Goal: Check status: Check status

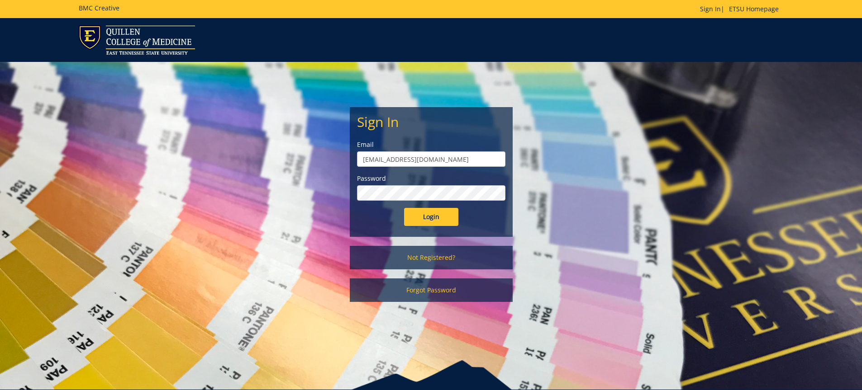
type input "[EMAIL_ADDRESS][DOMAIN_NAME]"
click at [404, 208] on input "Login" at bounding box center [431, 217] width 54 height 18
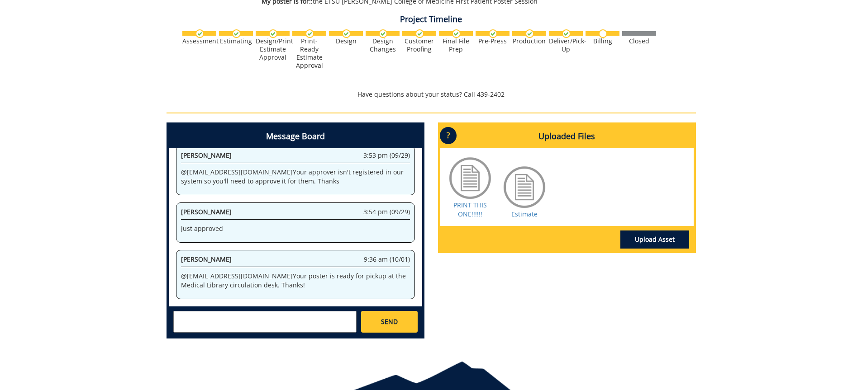
scroll to position [316, 0]
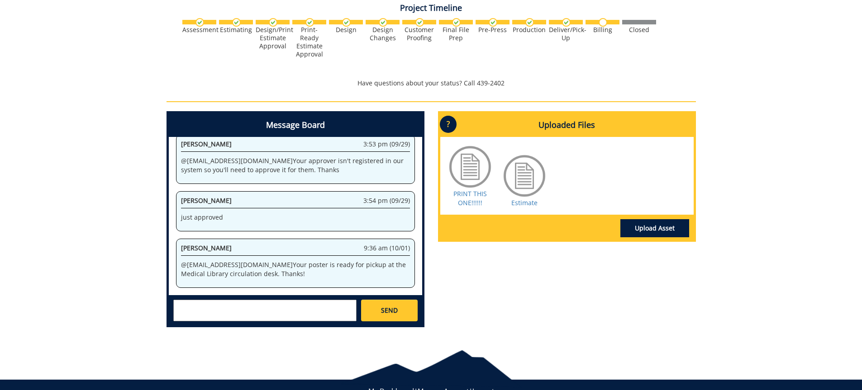
drag, startPoint x: 281, startPoint y: 270, endPoint x: 266, endPoint y: 273, distance: 15.4
click at [266, 273] on p "@ [EMAIL_ADDRESS][DOMAIN_NAME] Your poster is ready for pickup at the Medical L…" at bounding box center [295, 270] width 229 height 18
drag, startPoint x: 270, startPoint y: 273, endPoint x: 169, endPoint y: 264, distance: 100.9
click at [169, 264] on div "System 2:59 pm (09/29) Welcome to the Project Messenger. All messages will appe…" at bounding box center [295, 216] width 253 height 158
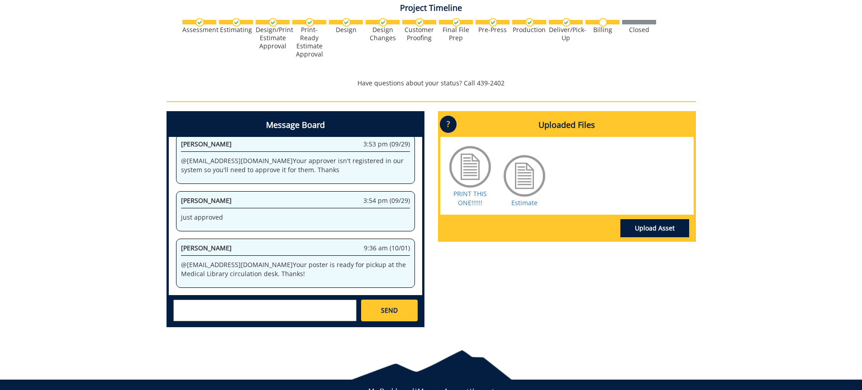
click at [280, 275] on p "@ [EMAIL_ADDRESS][DOMAIN_NAME] Your poster is ready for pickup at the Medical L…" at bounding box center [295, 270] width 229 height 18
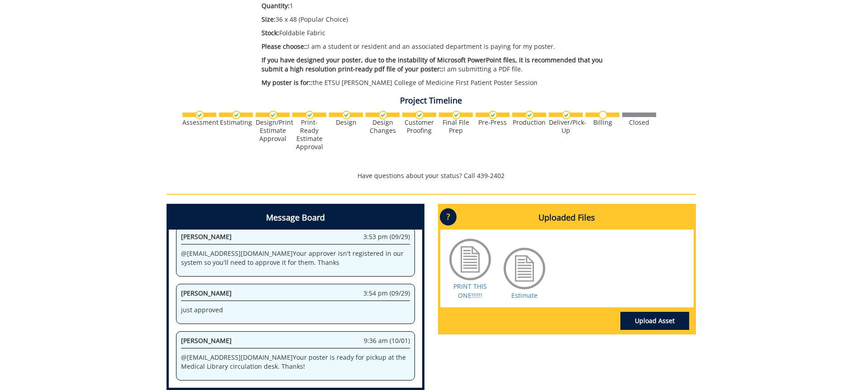
scroll to position [224, 0]
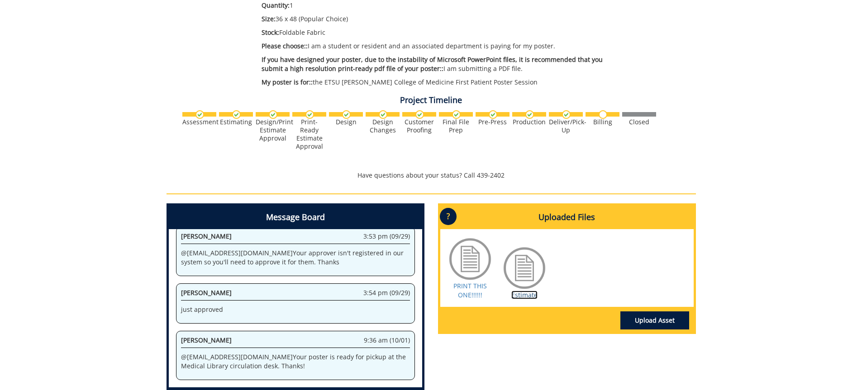
click at [522, 297] on link "Estimate" at bounding box center [524, 295] width 26 height 9
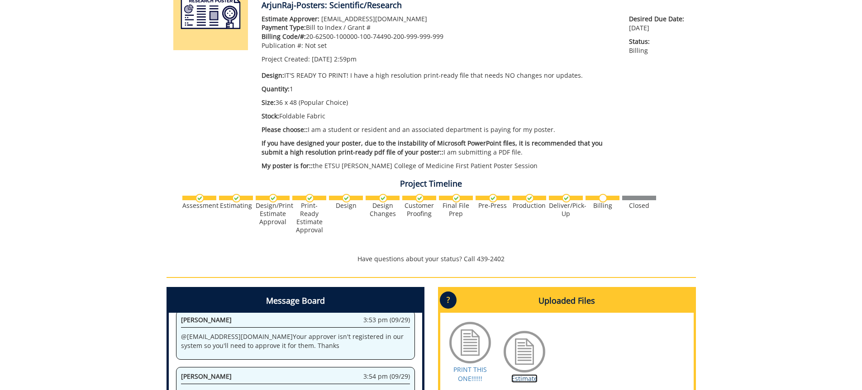
scroll to position [137, 0]
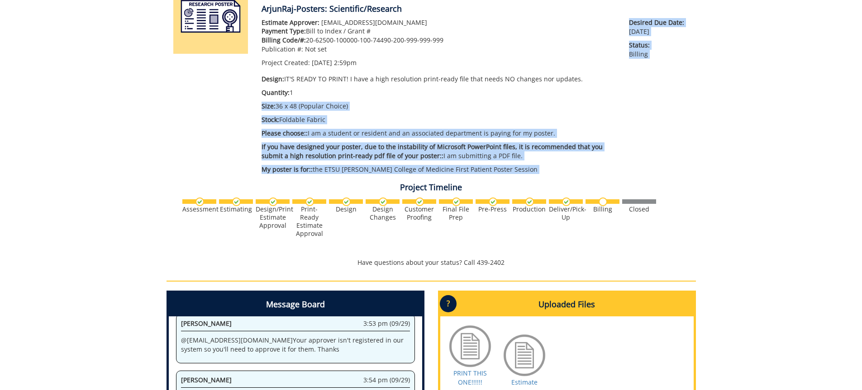
drag, startPoint x: 263, startPoint y: 101, endPoint x: 530, endPoint y: 182, distance: 279.5
click at [530, 182] on div "260639-A ArjunRaj-Posters: Scientific/Research Estimate Approver: [EMAIL_ADDRES…" at bounding box center [430, 247] width 529 height 536
click at [530, 174] on div "Estimate Approver: [EMAIL_ADDRESS][DOMAIN_NAME] Payment Type: Bill to Index / G…" at bounding box center [439, 98] width 368 height 161
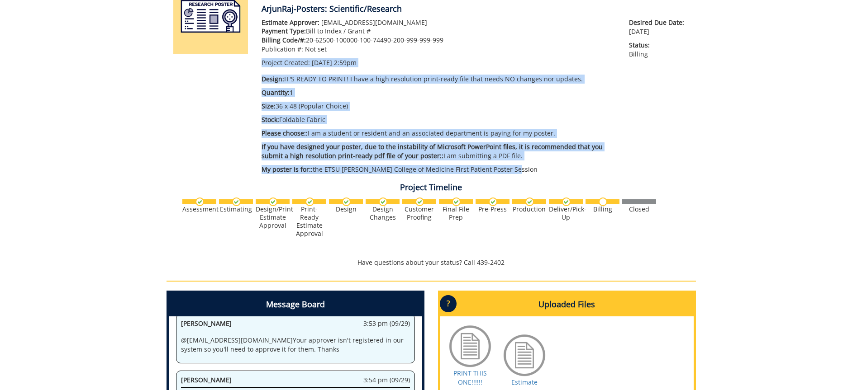
drag, startPoint x: 536, startPoint y: 170, endPoint x: 287, endPoint y: 54, distance: 274.6
click at [287, 54] on div "Estimate Approver: [EMAIL_ADDRESS][DOMAIN_NAME] Payment Type: Bill to Index / G…" at bounding box center [439, 98] width 368 height 161
click at [287, 54] on div "Estimate Approver: [EMAIL_ADDRESS][DOMAIN_NAME] Payment Type: Bill to Index / G…" at bounding box center [438, 42] width 354 height 49
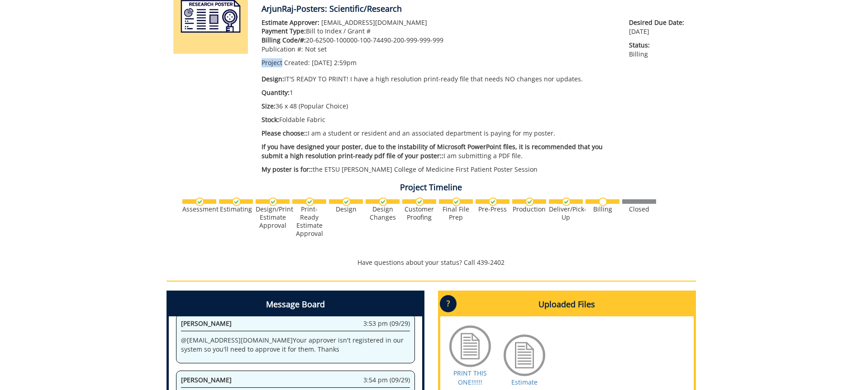
click at [287, 54] on div "Estimate Approver: [EMAIL_ADDRESS][DOMAIN_NAME] Payment Type: Bill to Index / G…" at bounding box center [438, 42] width 354 height 49
click at [429, 99] on div "Estimate Approver: [EMAIL_ADDRESS][DOMAIN_NAME] Payment Type: Bill to Index / G…" at bounding box center [439, 98] width 368 height 161
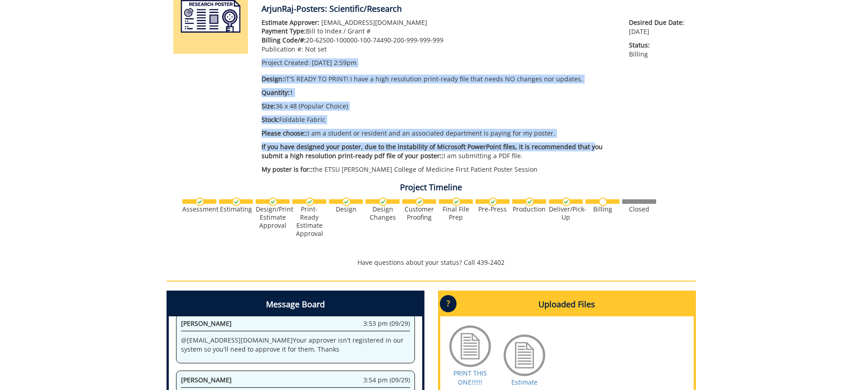
drag, startPoint x: 523, startPoint y: 128, endPoint x: 307, endPoint y: 54, distance: 228.0
click at [307, 54] on div "Estimate Approver: [EMAIL_ADDRESS][DOMAIN_NAME] Payment Type: Bill to Index / G…" at bounding box center [439, 98] width 368 height 161
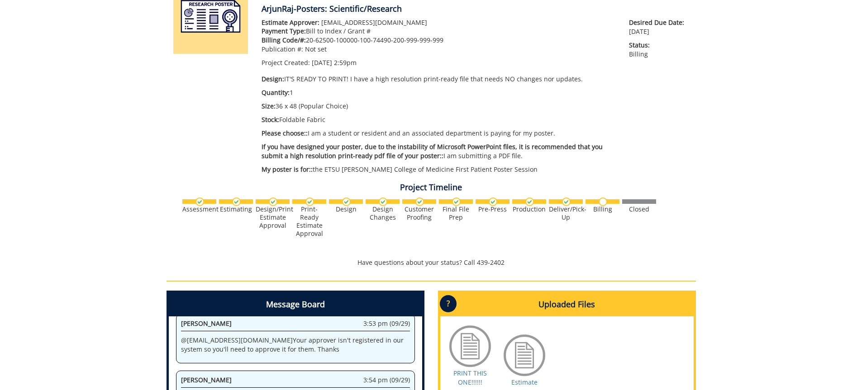
click at [307, 54] on div "Estimate Approver: [EMAIL_ADDRESS][DOMAIN_NAME] Payment Type: Bill to Index / G…" at bounding box center [438, 42] width 354 height 49
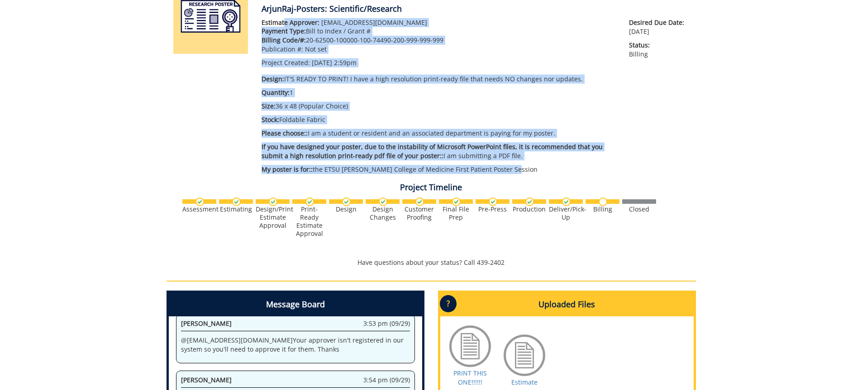
drag, startPoint x: 299, startPoint y: 28, endPoint x: 520, endPoint y: 174, distance: 264.6
click at [520, 174] on div "Estimate Approver: [EMAIL_ADDRESS][DOMAIN_NAME] Payment Type: Bill to Index / G…" at bounding box center [439, 98] width 368 height 161
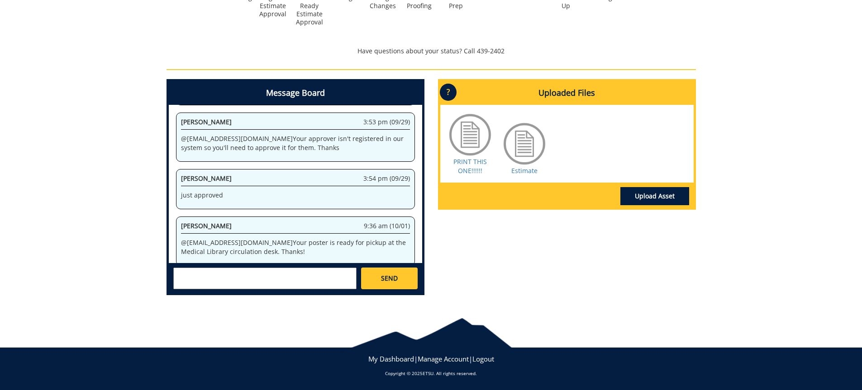
scroll to position [93, 0]
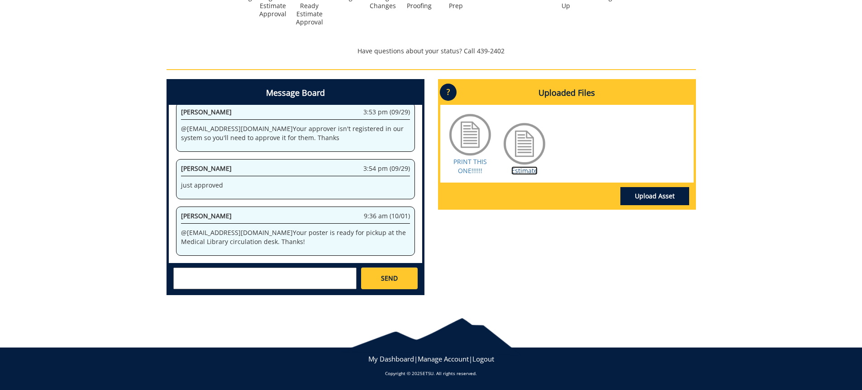
click at [527, 172] on link "Estimate" at bounding box center [524, 170] width 26 height 9
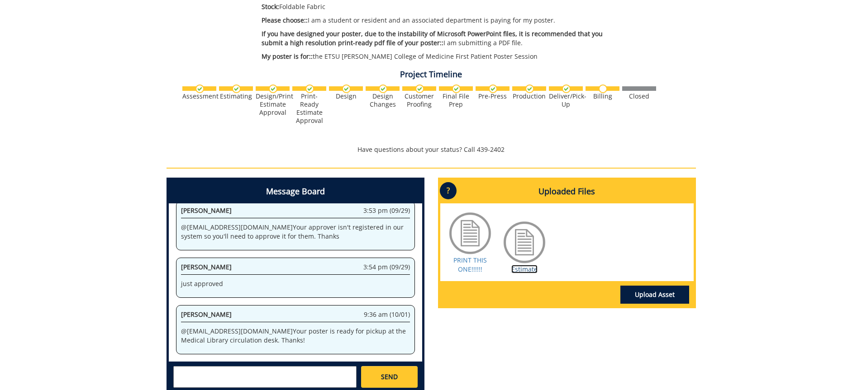
scroll to position [0, 0]
